Goal: Information Seeking & Learning: Learn about a topic

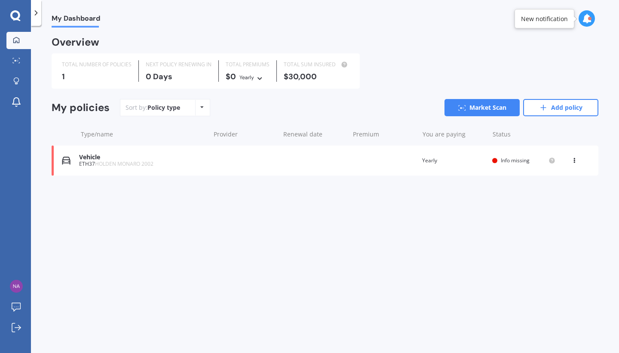
click at [15, 19] on icon at bounding box center [15, 15] width 10 height 10
click at [202, 104] on icon at bounding box center [201, 106] width 3 height 5
click at [15, 60] on icon at bounding box center [16, 61] width 8 height 6
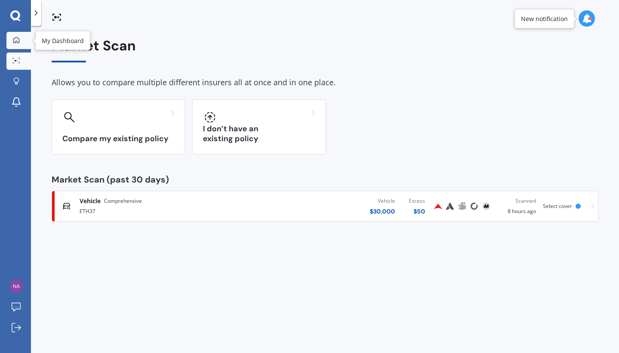
click at [15, 35] on link "My Dashboard" at bounding box center [18, 40] width 25 height 17
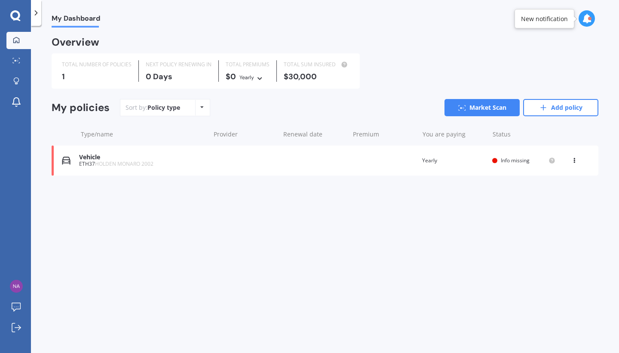
click at [366, 20] on icon at bounding box center [586, 18] width 9 height 9
click at [38, 14] on icon at bounding box center [36, 13] width 9 height 9
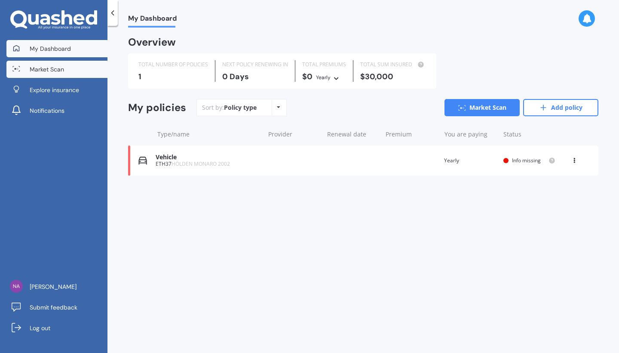
click at [41, 65] on span "Market Scan" at bounding box center [47, 69] width 34 height 9
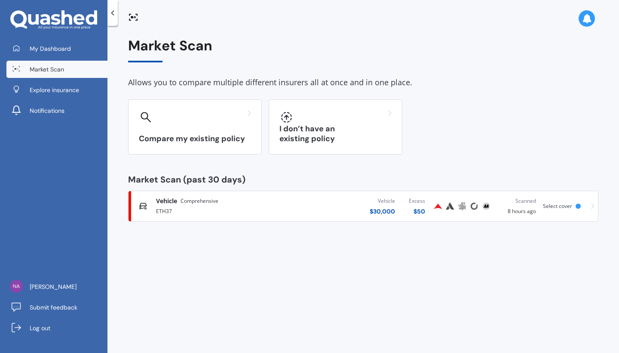
click at [366, 202] on div "Vehicle Comprehensive ETH37 Vehicle $ 30,000 Excess $ 50 Scanned 8 hours ago Se…" at bounding box center [363, 206] width 463 height 26
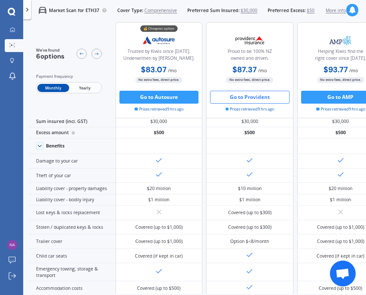
scroll to position [10, 0]
